Goal: Task Accomplishment & Management: Use online tool/utility

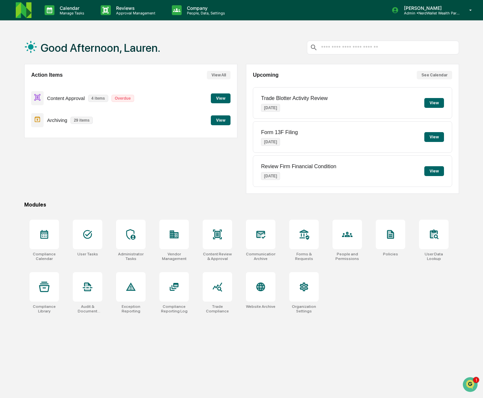
click at [83, 119] on p "29 items" at bounding box center [81, 120] width 22 height 7
click at [217, 120] on button "View" at bounding box center [221, 120] width 20 height 10
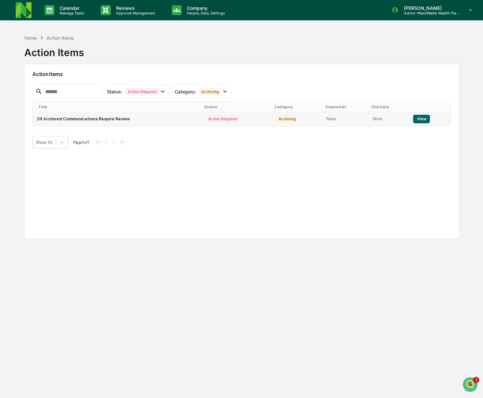
click at [421, 119] on button "View" at bounding box center [421, 119] width 17 height 9
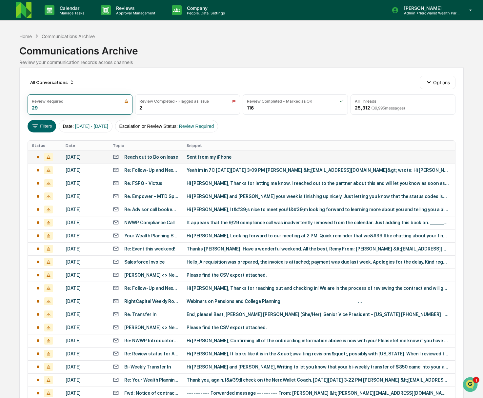
click at [146, 158] on div "Reach out to Bo on lease" at bounding box center [151, 156] width 54 height 5
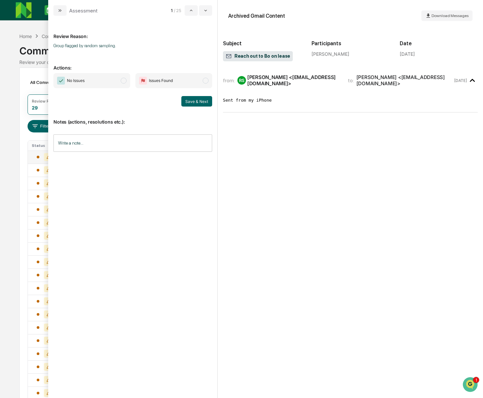
click at [124, 81] on span "modal" at bounding box center [124, 81] width 6 height 6
click at [201, 102] on button "Save & Next" at bounding box center [196, 101] width 31 height 10
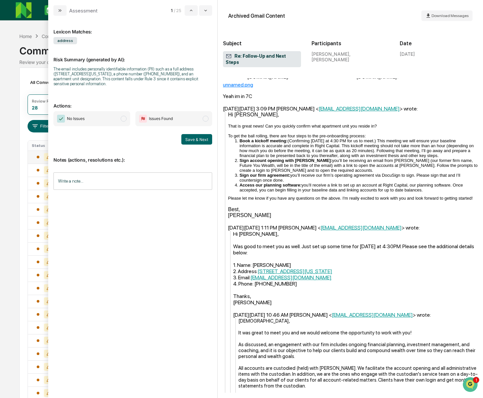
scroll to position [16, 0]
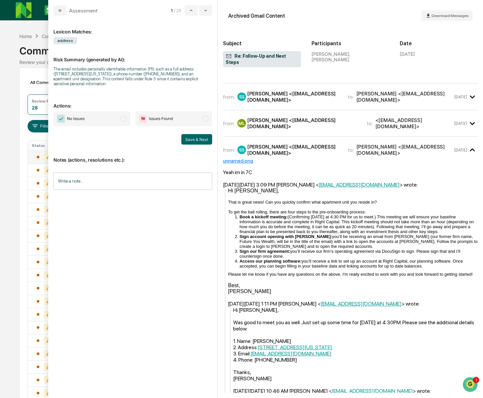
click at [124, 120] on span "modal" at bounding box center [124, 119] width 6 height 6
click at [198, 141] on button "Save & Next" at bounding box center [196, 139] width 31 height 10
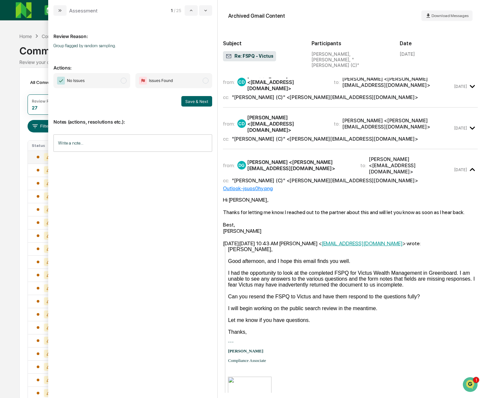
scroll to position [17, 0]
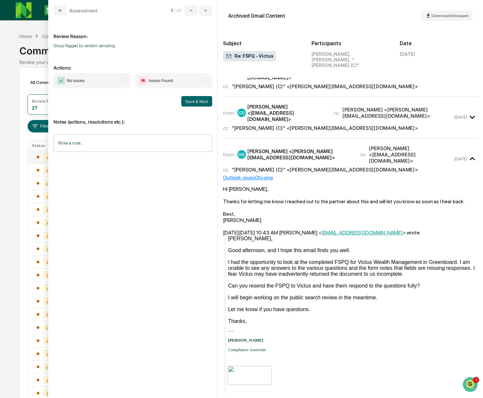
click at [125, 81] on span "modal" at bounding box center [124, 81] width 6 height 6
click at [191, 101] on button "Save & Next" at bounding box center [196, 101] width 31 height 10
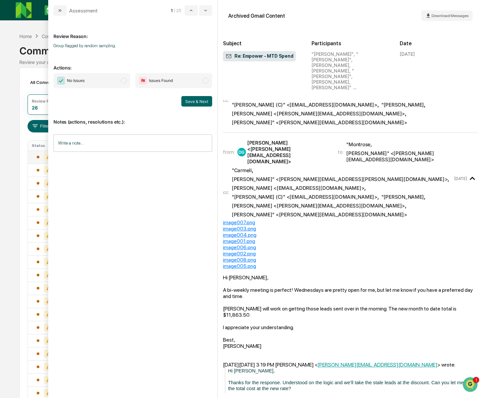
scroll to position [642, 0]
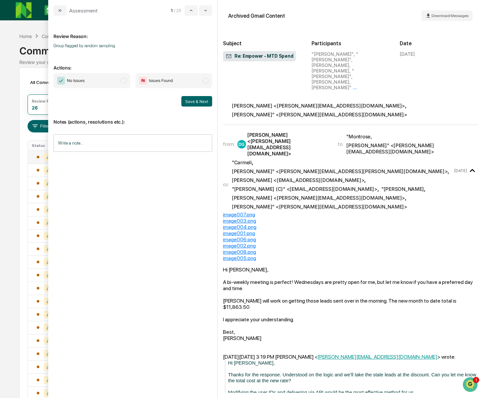
click at [124, 81] on span "modal" at bounding box center [124, 81] width 6 height 6
click at [199, 103] on button "Save & Next" at bounding box center [196, 101] width 31 height 10
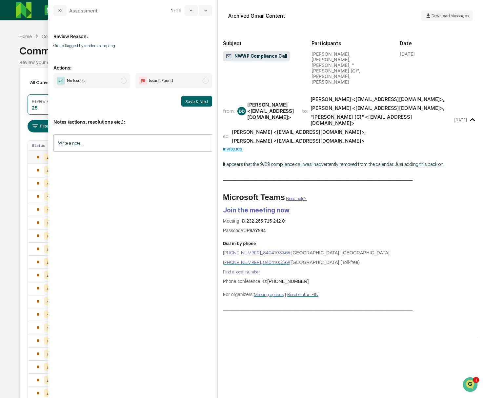
click at [125, 81] on span "modal" at bounding box center [124, 81] width 6 height 6
click at [203, 102] on button "Save & Next" at bounding box center [196, 101] width 31 height 10
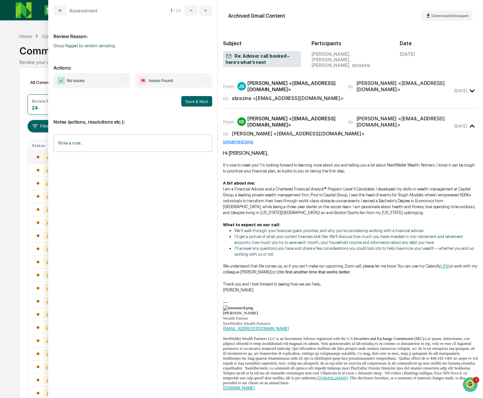
click at [124, 81] on span "modal" at bounding box center [124, 81] width 6 height 6
click at [195, 103] on button "Save & Next" at bounding box center [196, 101] width 31 height 10
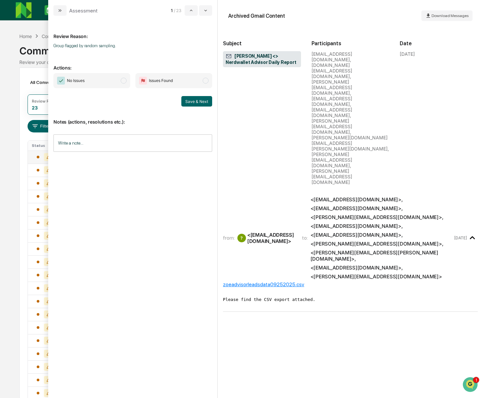
click at [121, 82] on span "No Issues" at bounding box center [91, 80] width 77 height 15
click at [196, 102] on button "Save & Next" at bounding box center [196, 101] width 31 height 10
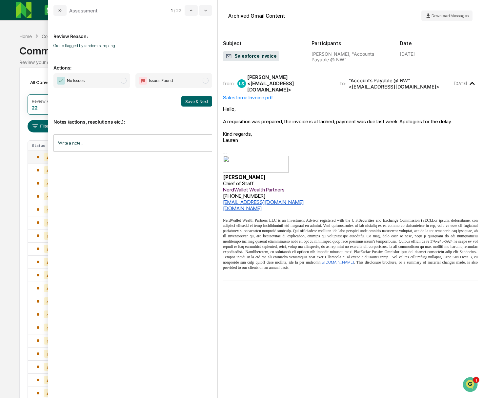
click at [125, 82] on span "modal" at bounding box center [124, 81] width 6 height 6
click at [192, 102] on button "Save & Next" at bounding box center [196, 101] width 31 height 10
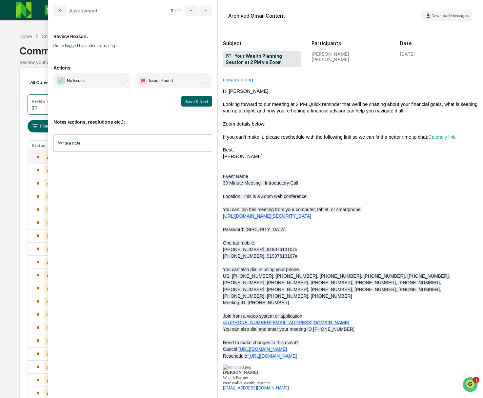
scroll to position [18, 0]
click at [124, 80] on span "modal" at bounding box center [124, 81] width 6 height 6
click at [208, 102] on button "Save & Next" at bounding box center [196, 101] width 31 height 10
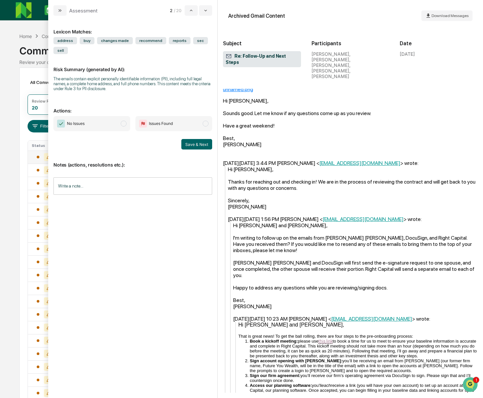
scroll to position [347, 0]
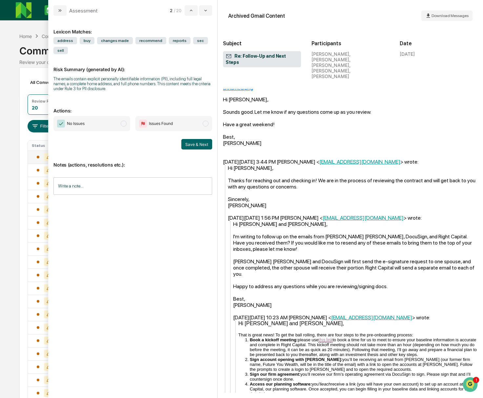
click at [125, 125] on span "modal" at bounding box center [124, 124] width 6 height 6
click at [192, 147] on button "Save & Next" at bounding box center [196, 144] width 31 height 10
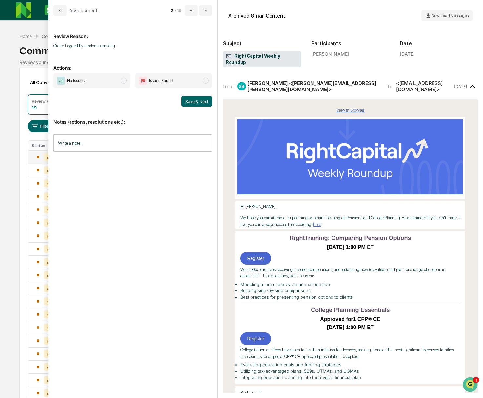
click at [124, 80] on span "modal" at bounding box center [124, 81] width 6 height 6
click at [195, 104] on button "Save & Next" at bounding box center [196, 101] width 31 height 10
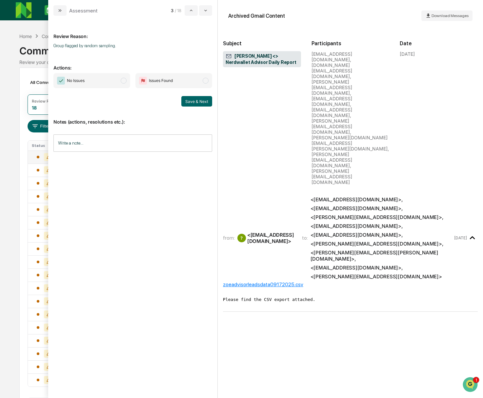
click at [123, 80] on span "modal" at bounding box center [124, 81] width 6 height 6
click at [198, 103] on button "Save & Next" at bounding box center [196, 101] width 31 height 10
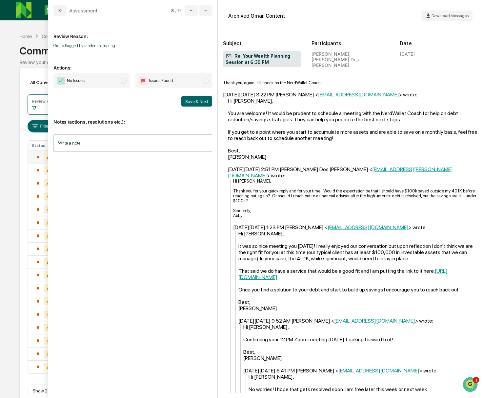
scroll to position [308, 0]
click at [266, 268] on link "[URL][DOMAIN_NAME]" at bounding box center [342, 274] width 209 height 12
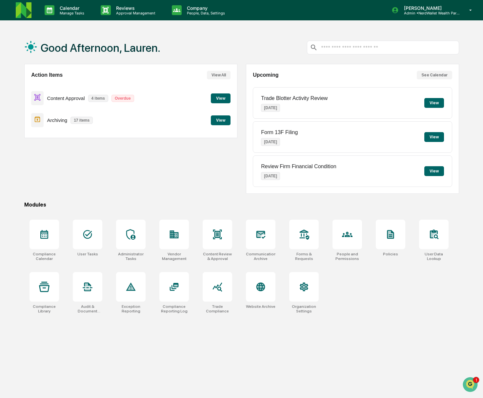
click at [218, 122] on button "View" at bounding box center [221, 120] width 20 height 10
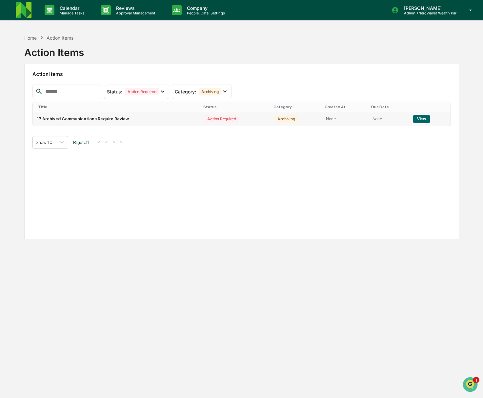
click at [418, 118] on button "View" at bounding box center [421, 119] width 17 height 9
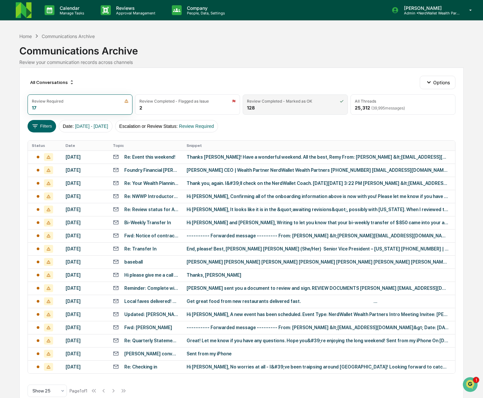
click at [263, 104] on div "Review Completed - Marked as OK 128" at bounding box center [295, 104] width 105 height 20
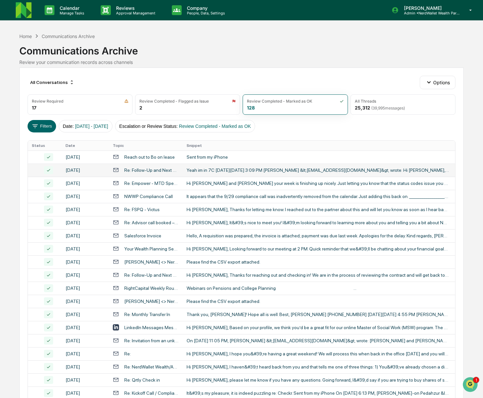
click at [216, 173] on div "Yeah im in 7C [DATE][DATE] 3:09 PM [PERSON_NAME] &lt;[EMAIL_ADDRESS][DOMAIN_NAM…" at bounding box center [318, 170] width 262 height 5
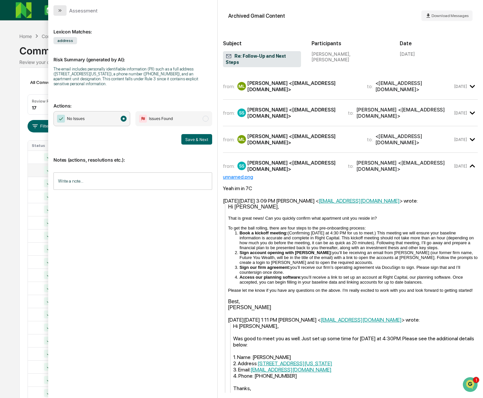
click at [56, 9] on button "modal" at bounding box center [59, 10] width 13 height 10
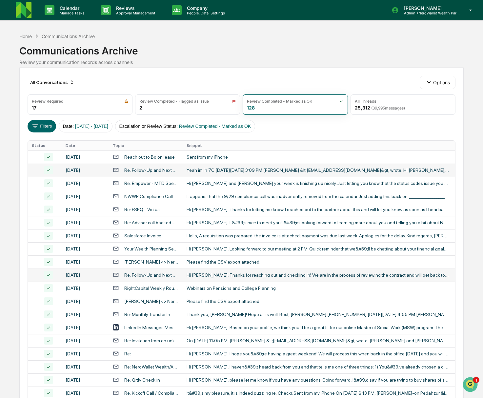
scroll to position [1, 0]
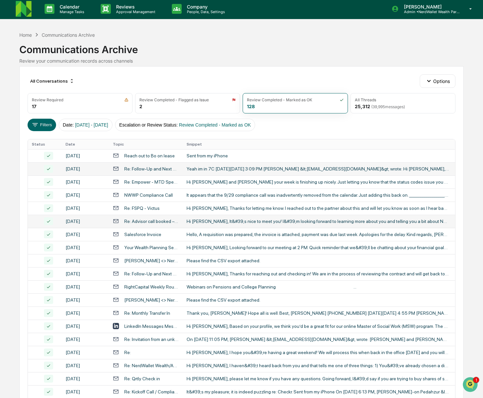
click at [291, 224] on div "Hi [PERSON_NAME], It&#39;s nice to meet you! I&#39;m looking forward to learnin…" at bounding box center [318, 221] width 262 height 5
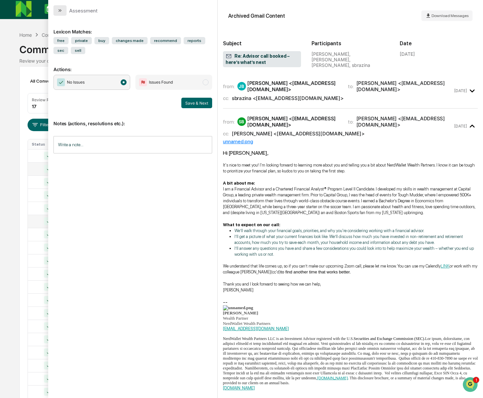
click at [61, 12] on icon "modal" at bounding box center [59, 10] width 5 height 5
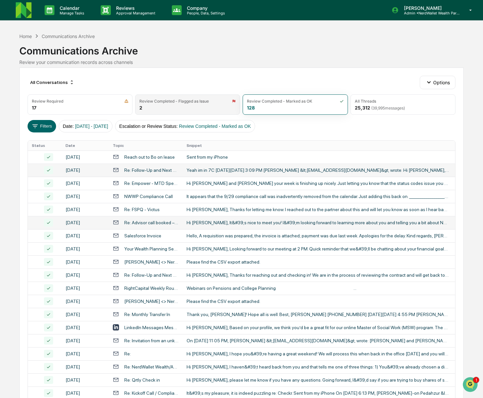
click at [182, 104] on div "Review Completed - Flagged as Issue 2" at bounding box center [187, 104] width 105 height 20
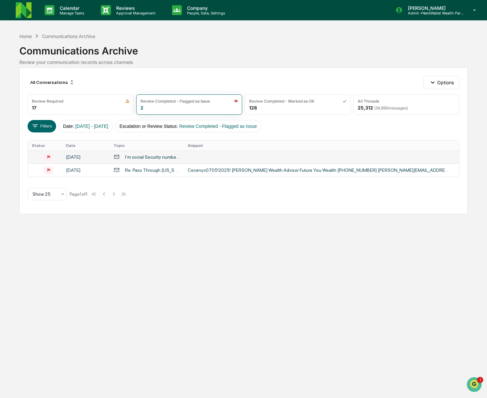
click at [153, 155] on div "I’m social Security number. It is mine.458 45 2416 Timothy Roberts" at bounding box center [152, 156] width 55 height 5
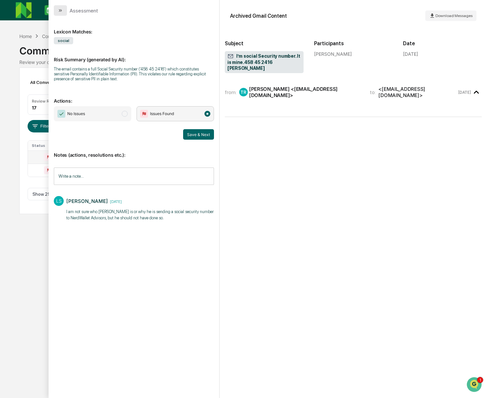
click at [61, 11] on icon "modal" at bounding box center [61, 10] width 2 height 3
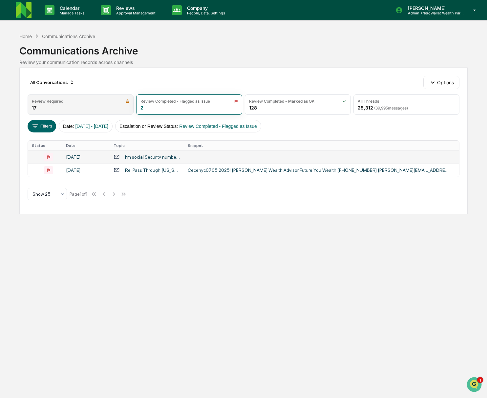
click at [74, 107] on div "Review Required 17" at bounding box center [81, 104] width 106 height 20
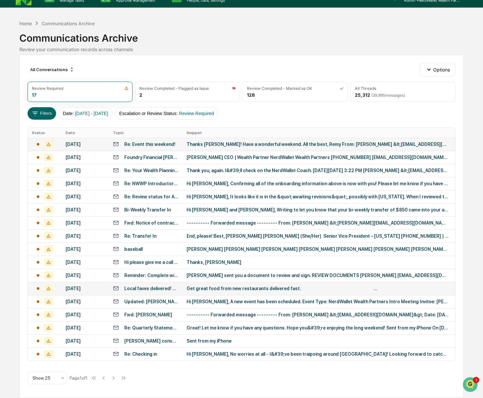
scroll to position [69, 0]
click at [216, 353] on div "Hi [PERSON_NAME], No worries at all - I&#39;ve been traipsing around [GEOGRAPHI…" at bounding box center [318, 354] width 262 height 5
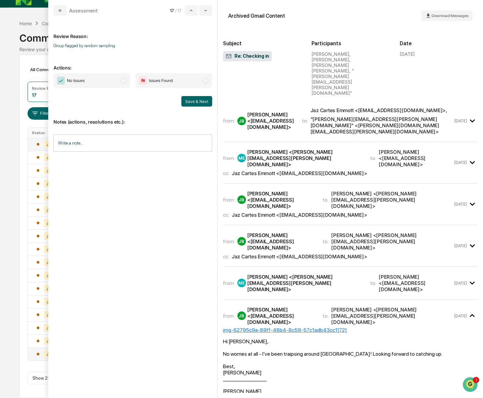
click at [126, 81] on span "modal" at bounding box center [124, 81] width 6 height 6
click at [197, 100] on button "Save & Next" at bounding box center [196, 101] width 31 height 10
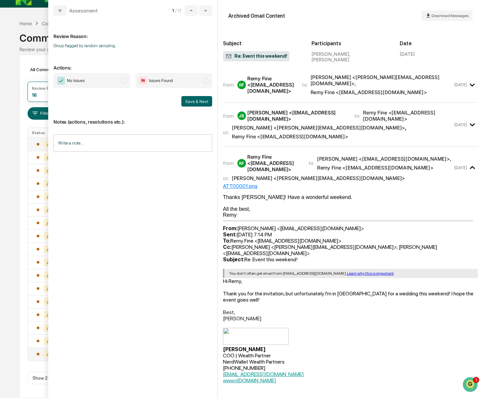
scroll to position [52, 0]
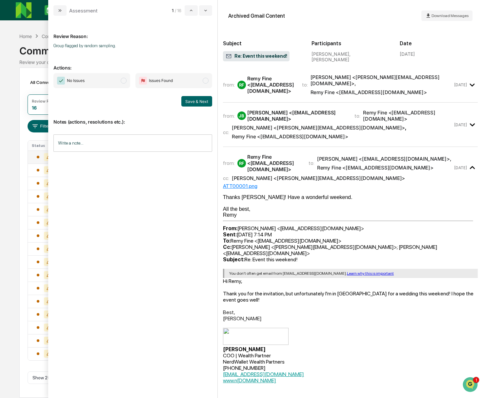
click at [123, 82] on span "modal" at bounding box center [124, 81] width 6 height 6
click at [197, 100] on button "Save & Next" at bounding box center [196, 101] width 31 height 10
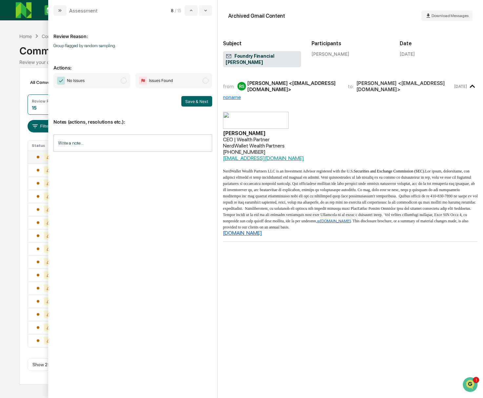
scroll to position [36, 0]
click at [123, 81] on span "modal" at bounding box center [124, 81] width 6 height 6
click at [193, 101] on button "Save & Next" at bounding box center [196, 101] width 31 height 10
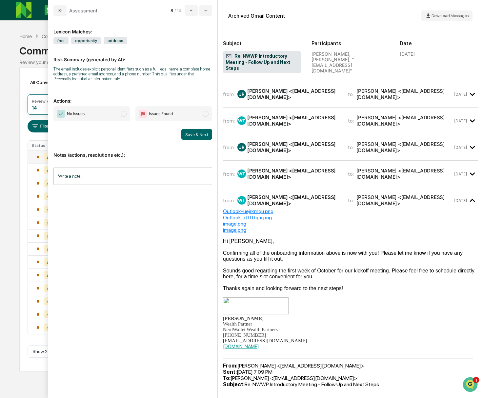
scroll to position [34, 0]
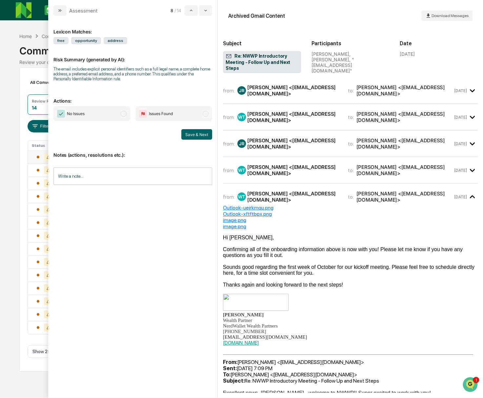
click at [123, 114] on span "modal" at bounding box center [124, 114] width 6 height 6
click at [197, 134] on button "Save & Next" at bounding box center [196, 134] width 31 height 10
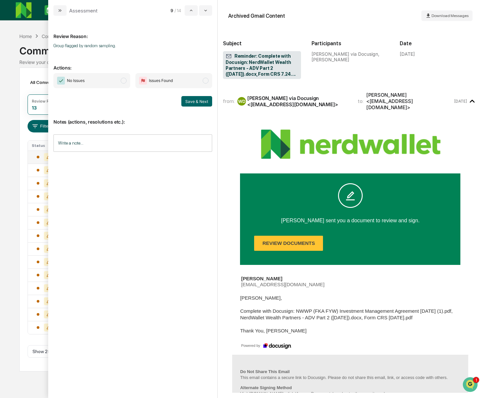
scroll to position [3, 0]
click at [125, 81] on span "modal" at bounding box center [124, 81] width 6 height 6
click at [199, 101] on button "Save & Next" at bounding box center [196, 101] width 31 height 10
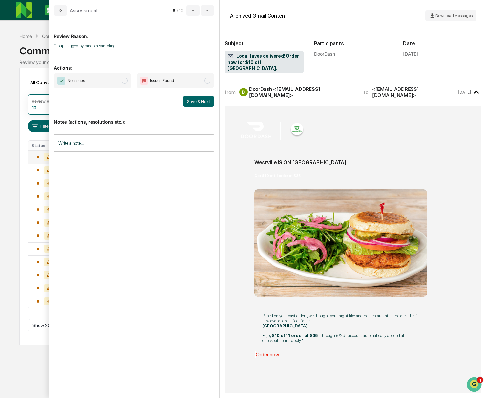
click at [126, 80] on span "modal" at bounding box center [125, 81] width 6 height 6
click at [204, 104] on button "Save & Next" at bounding box center [198, 101] width 31 height 10
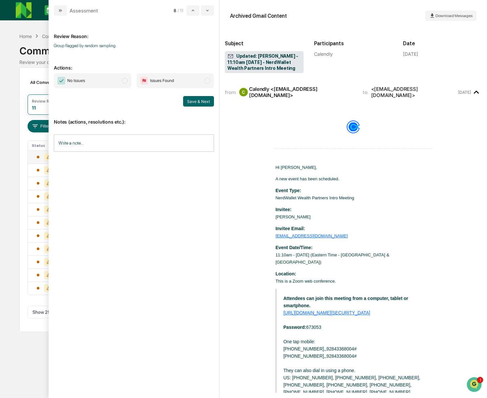
click at [124, 80] on span "modal" at bounding box center [125, 81] width 6 height 6
click at [196, 100] on button "Save & Next" at bounding box center [198, 101] width 31 height 10
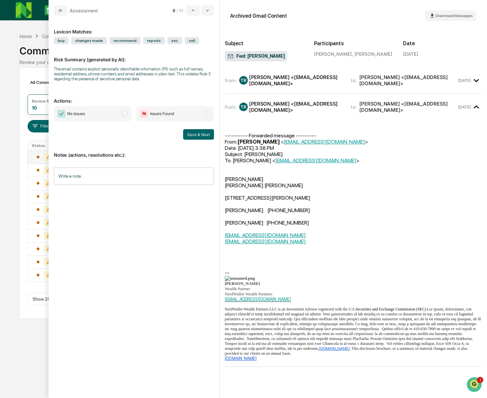
click at [127, 114] on span "modal" at bounding box center [125, 114] width 6 height 6
click at [204, 136] on button "Save & Next" at bounding box center [198, 134] width 31 height 10
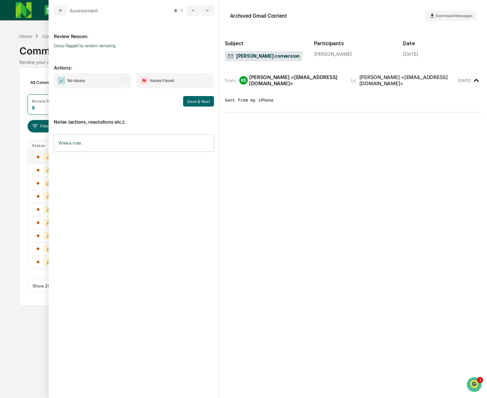
click at [124, 80] on span "modal" at bounding box center [125, 81] width 6 height 6
click at [199, 102] on button "Save & Next" at bounding box center [198, 101] width 31 height 10
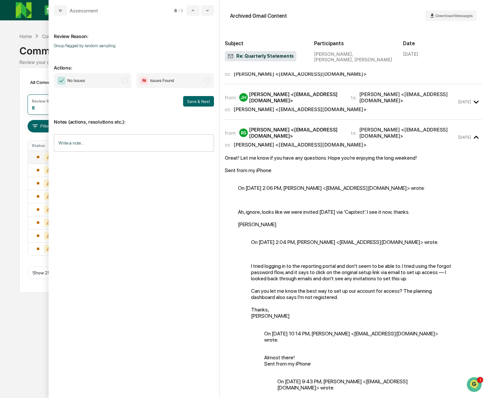
scroll to position [230, 0]
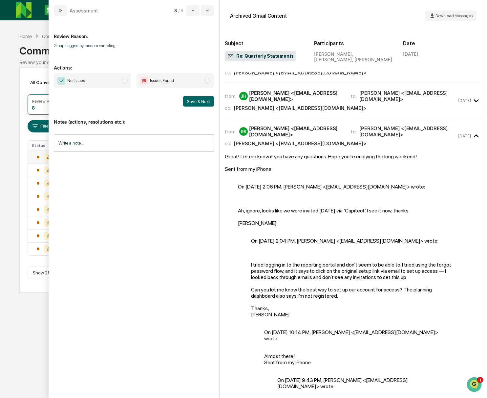
click at [125, 78] on span "modal" at bounding box center [125, 81] width 6 height 6
click at [200, 102] on button "Save & Next" at bounding box center [198, 101] width 31 height 10
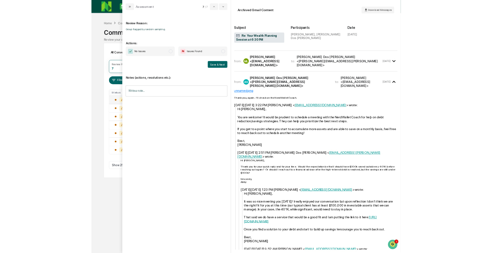
scroll to position [237, 0]
